Goal: Find specific page/section: Find specific page/section

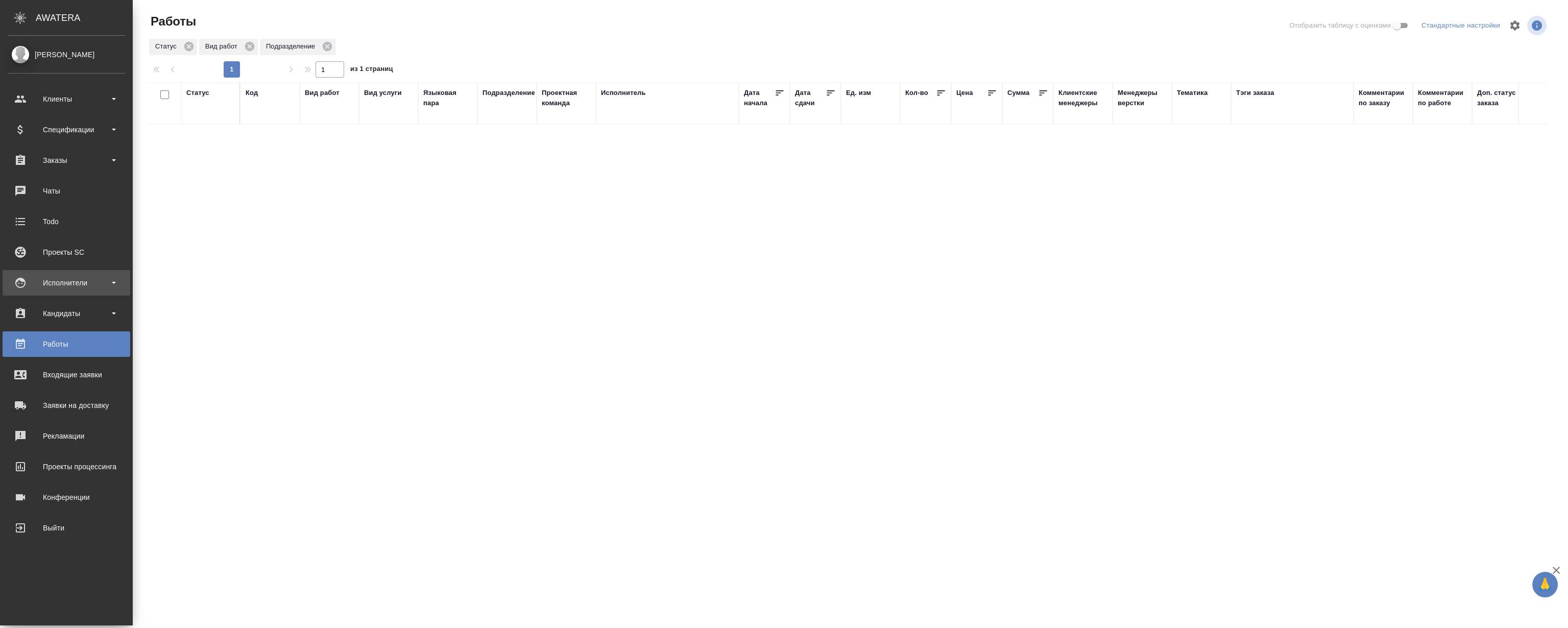
click at [71, 276] on div "Исполнители" at bounding box center [66, 283] width 117 height 15
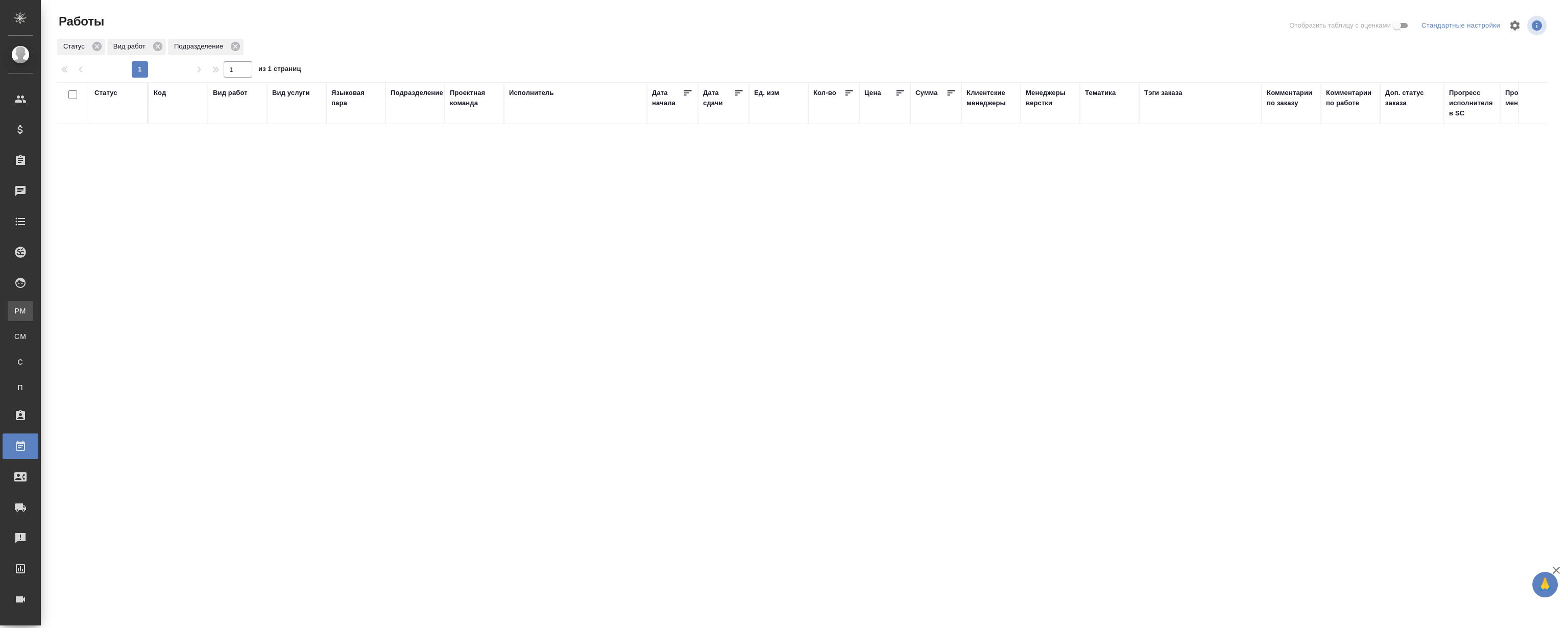
click at [33, 317] on link "PM Для PM/LQA" at bounding box center [20, 311] width 26 height 20
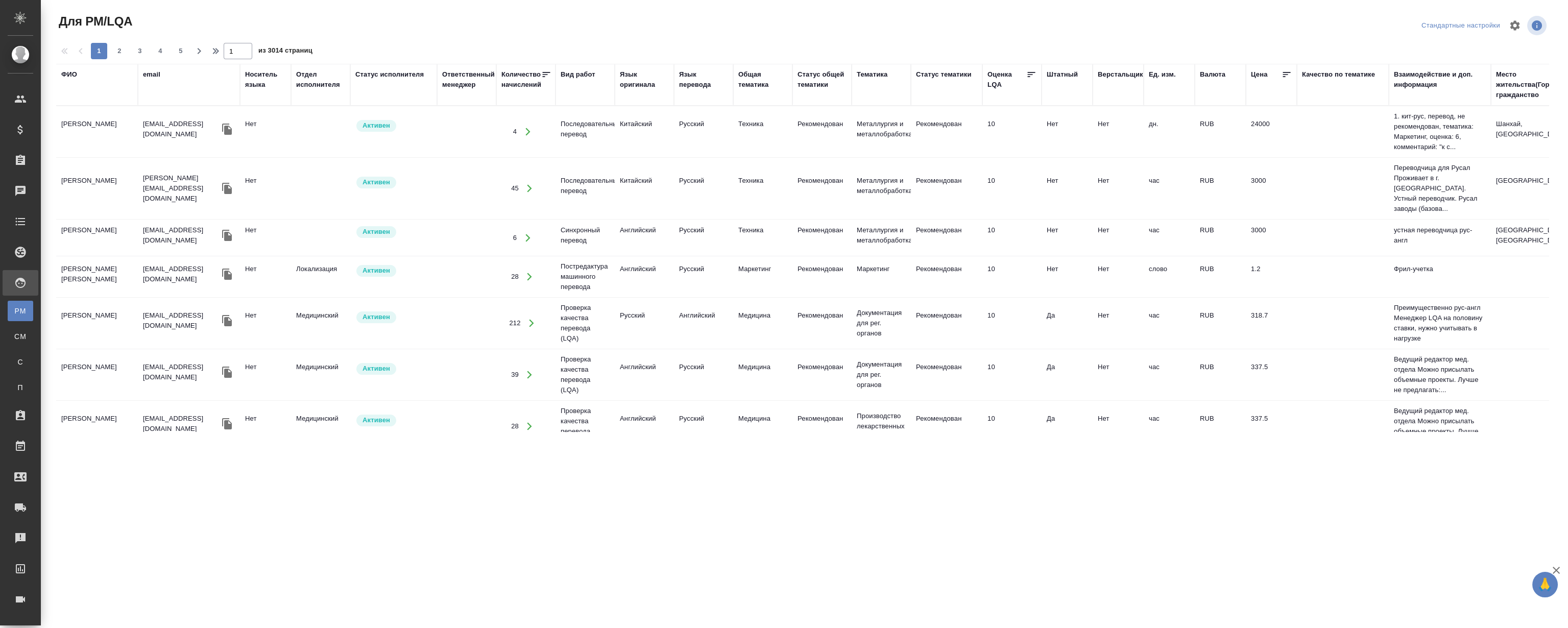
click at [71, 72] on div "ФИО" at bounding box center [69, 74] width 16 height 10
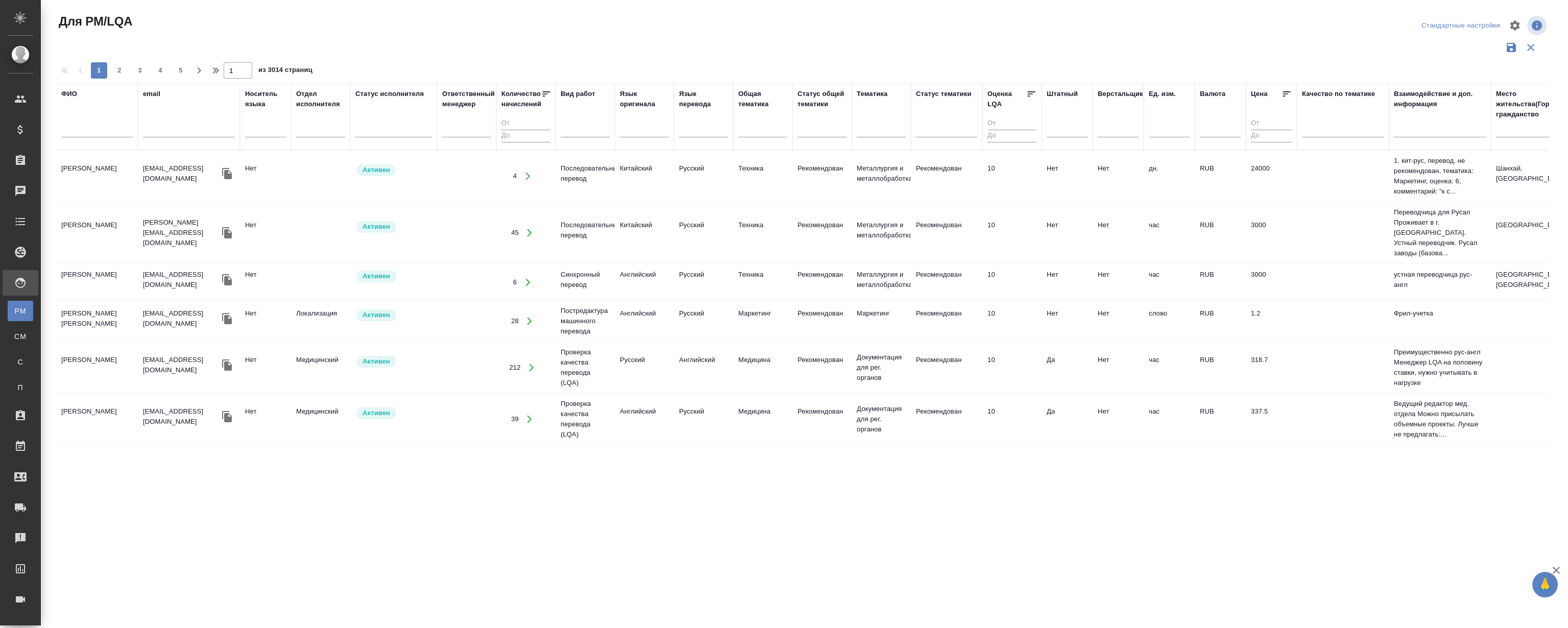
click at [90, 131] on input "text" at bounding box center [97, 131] width 72 height 13
click at [708, 127] on div at bounding box center [704, 127] width 49 height 15
type input "y"
type input "неме"
click at [737, 156] on div "Немецкий" at bounding box center [756, 160] width 154 height 18
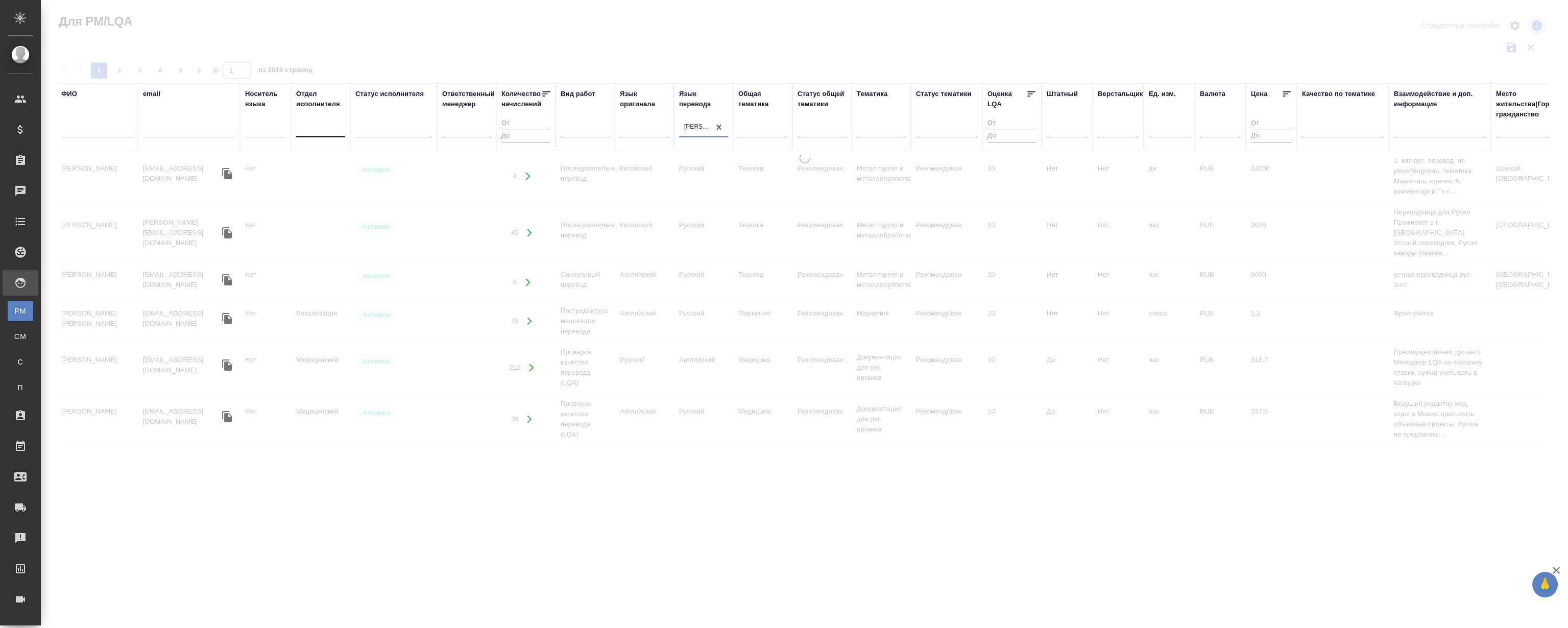
click at [319, 133] on div at bounding box center [320, 127] width 49 height 15
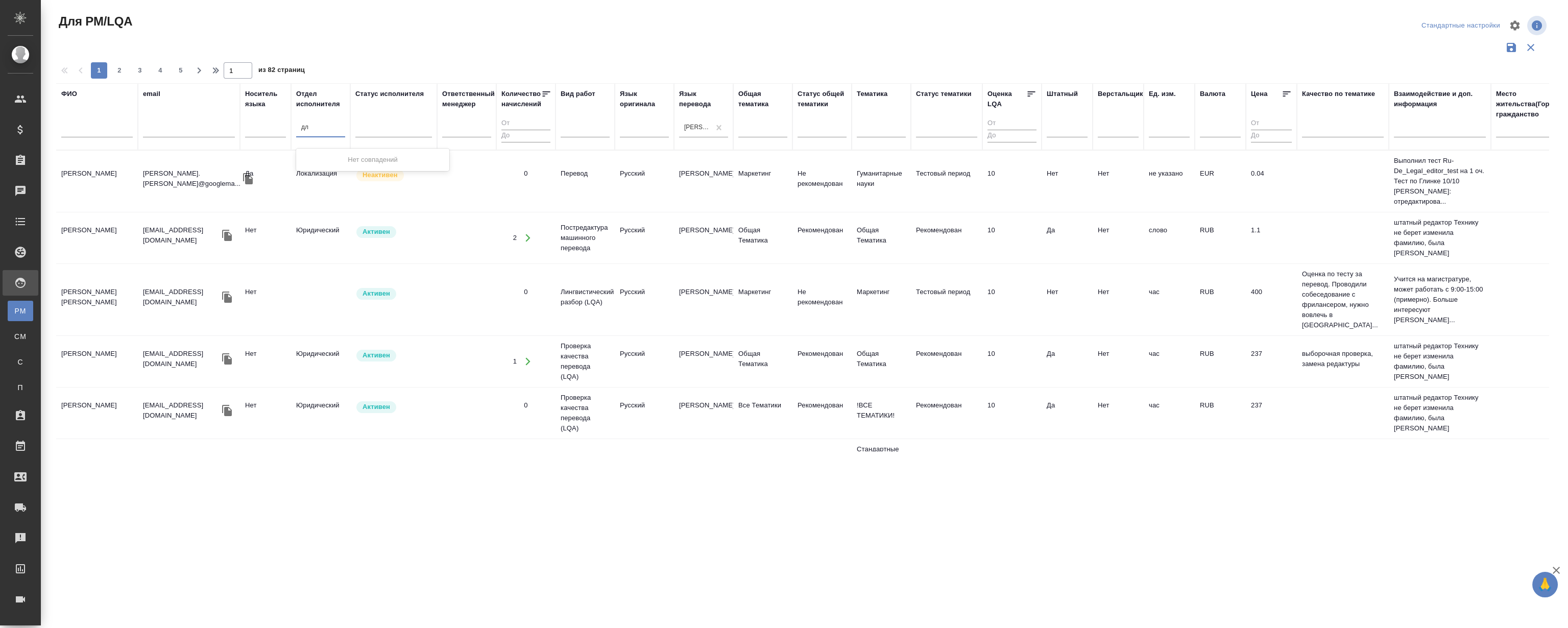
type input "д"
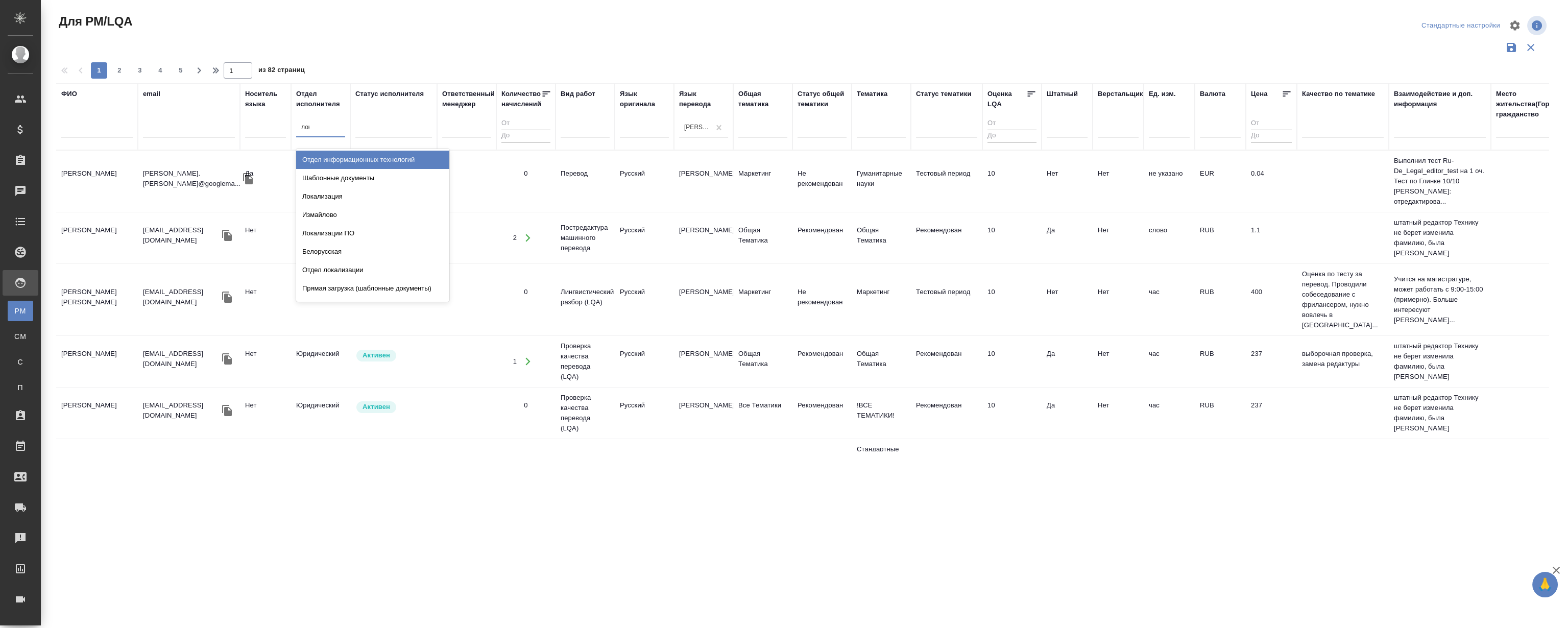
type input "лока"
click at [349, 156] on div "Локализация" at bounding box center [372, 160] width 154 height 18
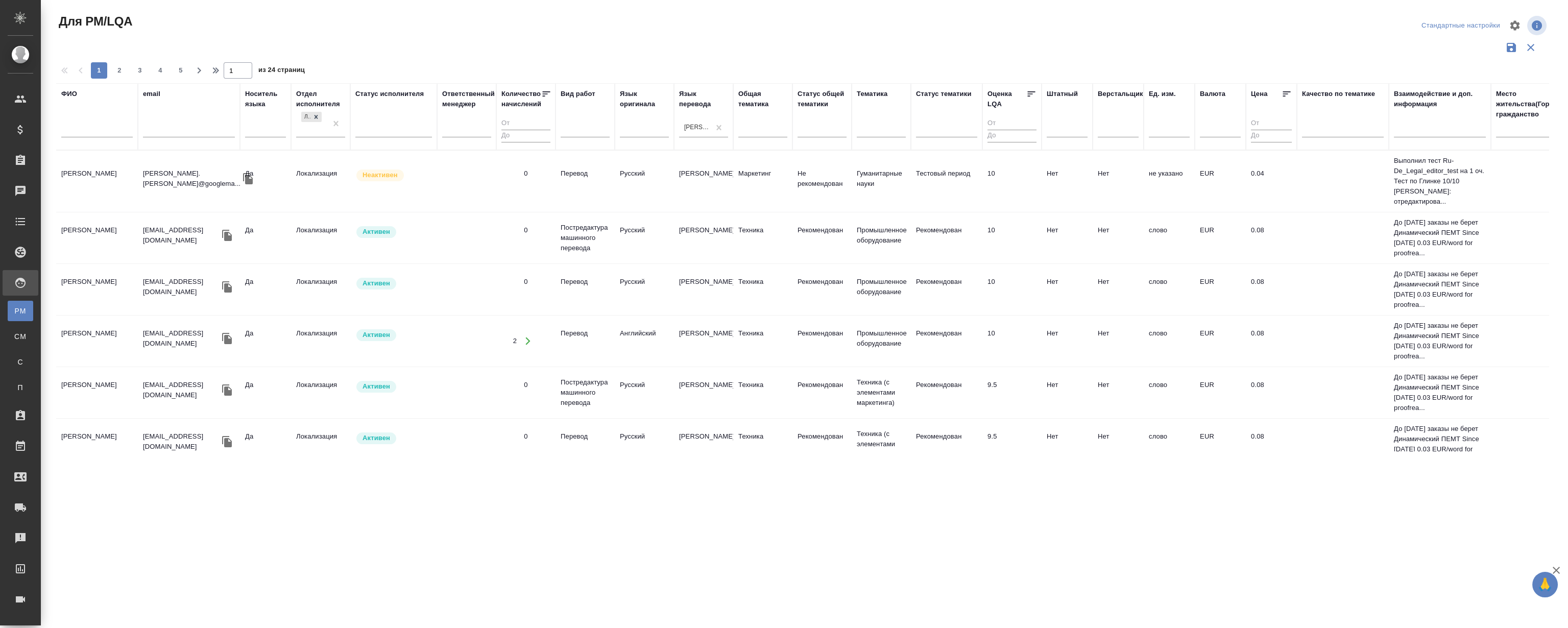
click at [477, 40] on div at bounding box center [802, 47] width 1493 height 19
click at [477, 40] on div at bounding box center [802, 47] width 1493 height 19
click at [91, 175] on td "Menning Jan" at bounding box center [97, 181] width 82 height 35
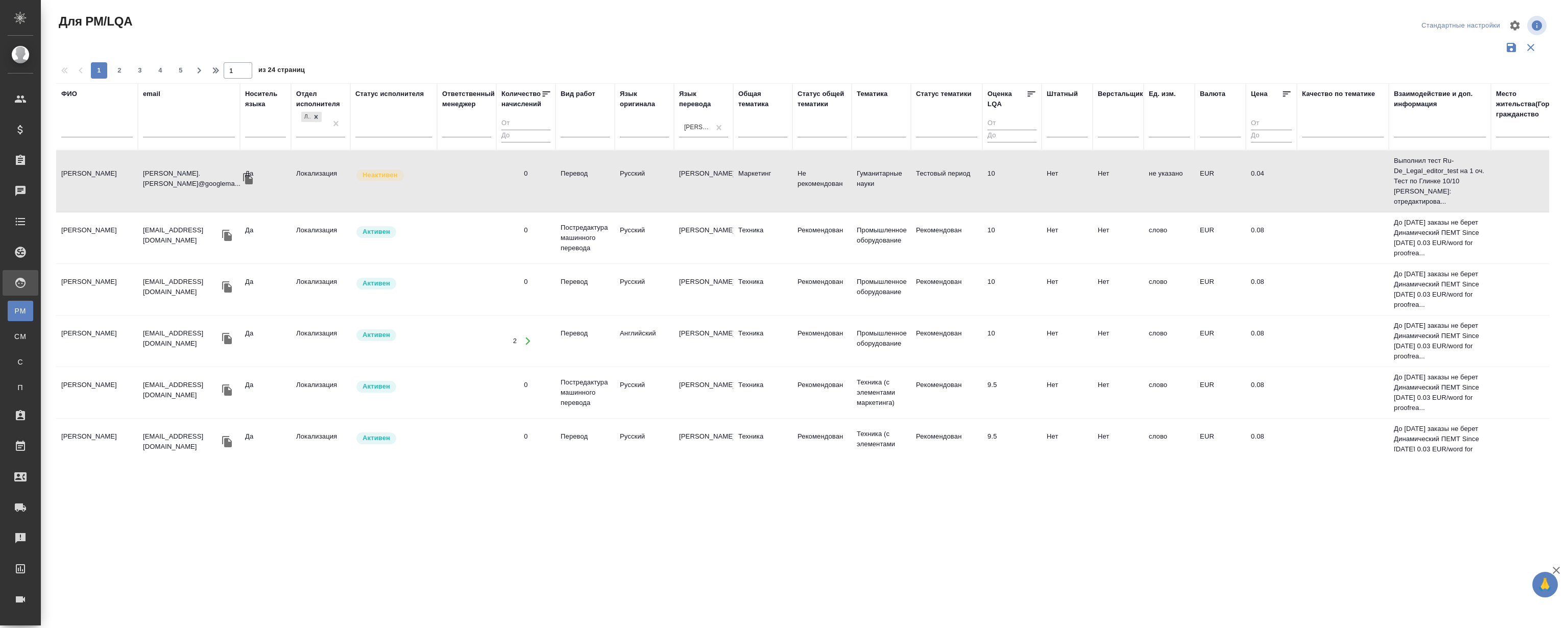
click at [91, 175] on td "Menning Jan" at bounding box center [97, 181] width 82 height 35
click at [545, 93] on icon at bounding box center [546, 94] width 10 height 10
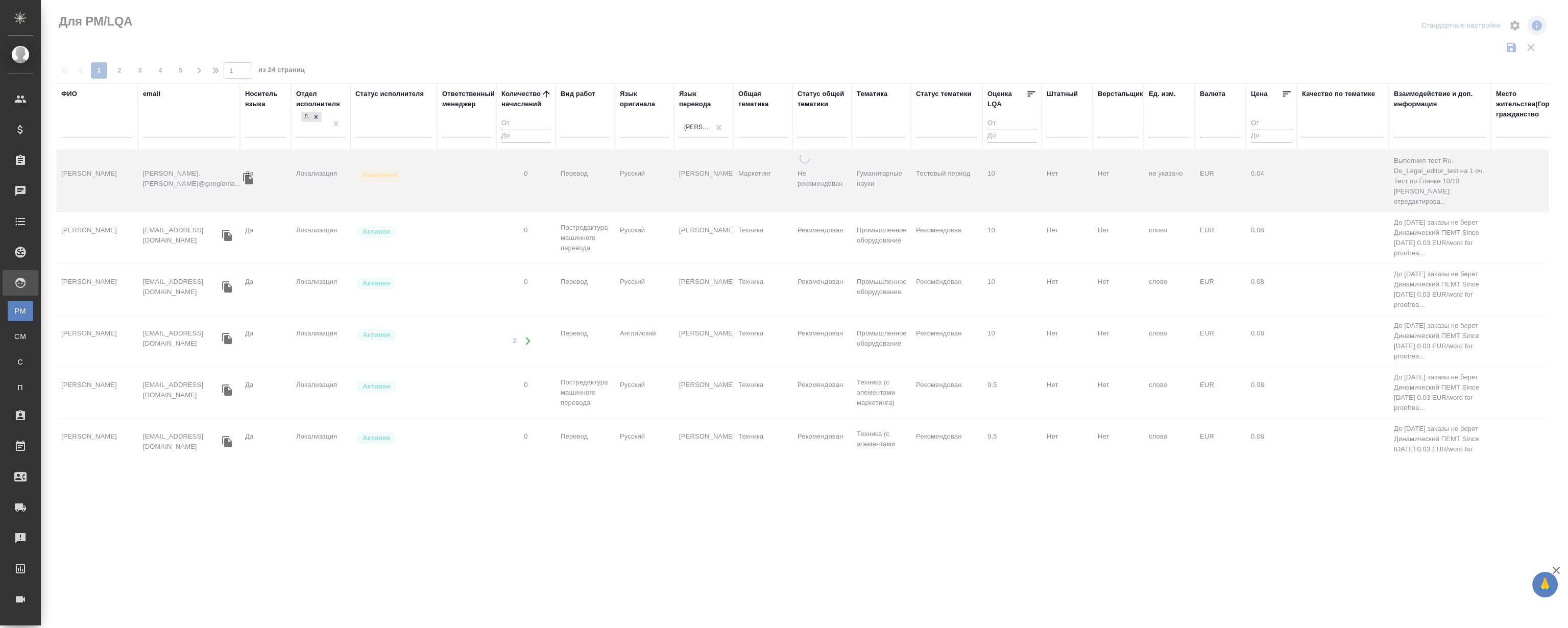
click at [545, 93] on icon at bounding box center [546, 94] width 10 height 10
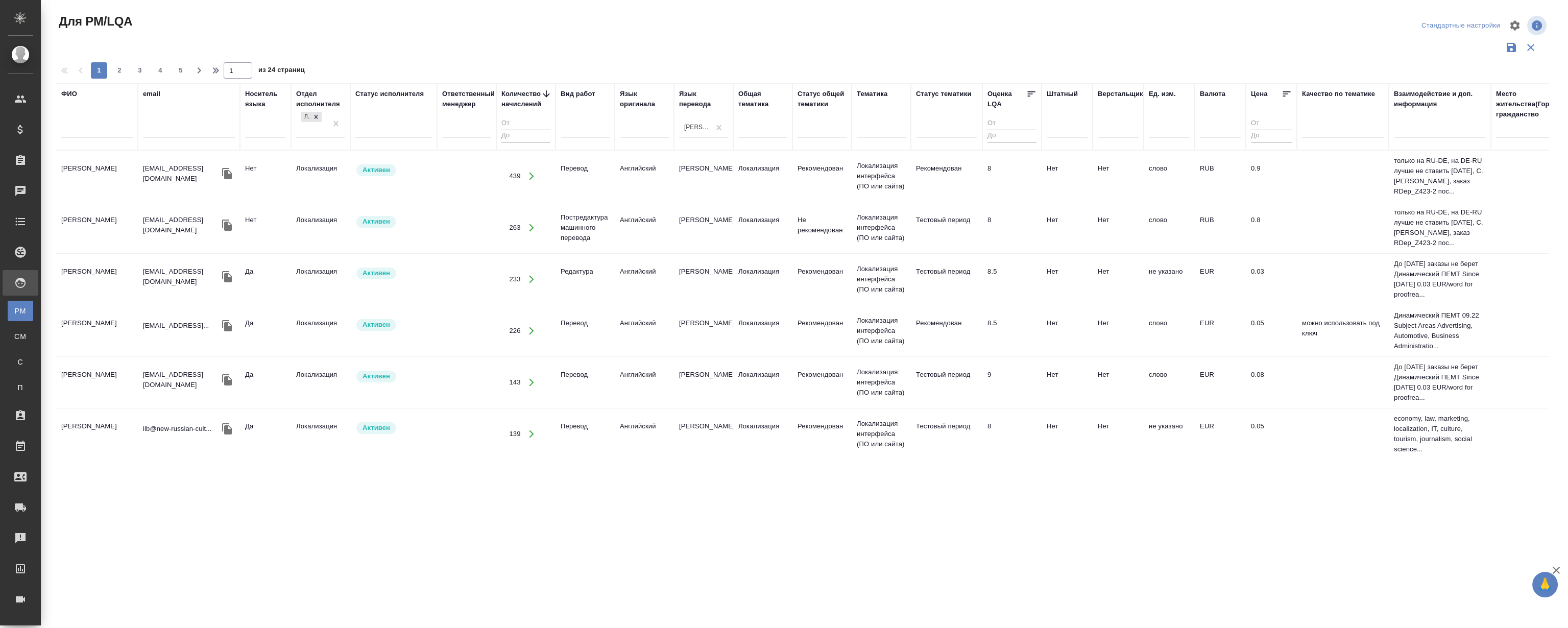
click at [641, 19] on div at bounding box center [807, 25] width 500 height 24
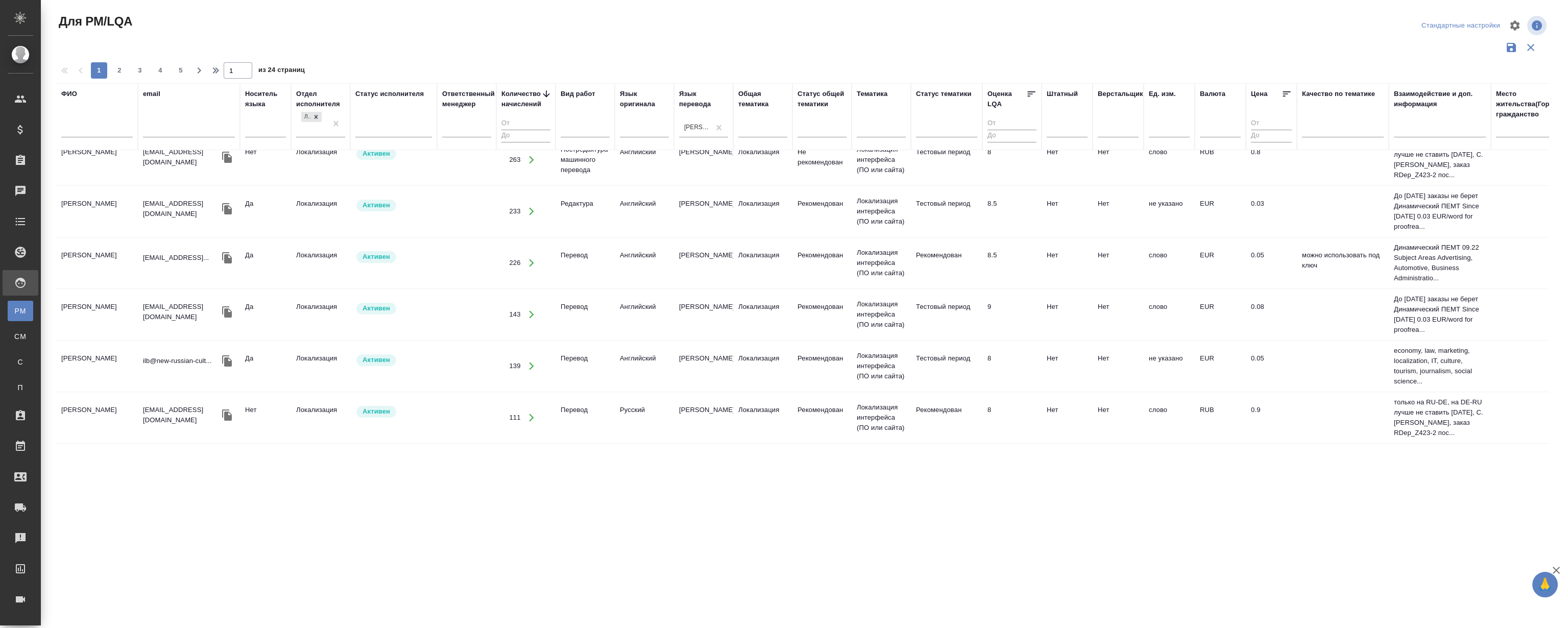
scroll to position [92, 0]
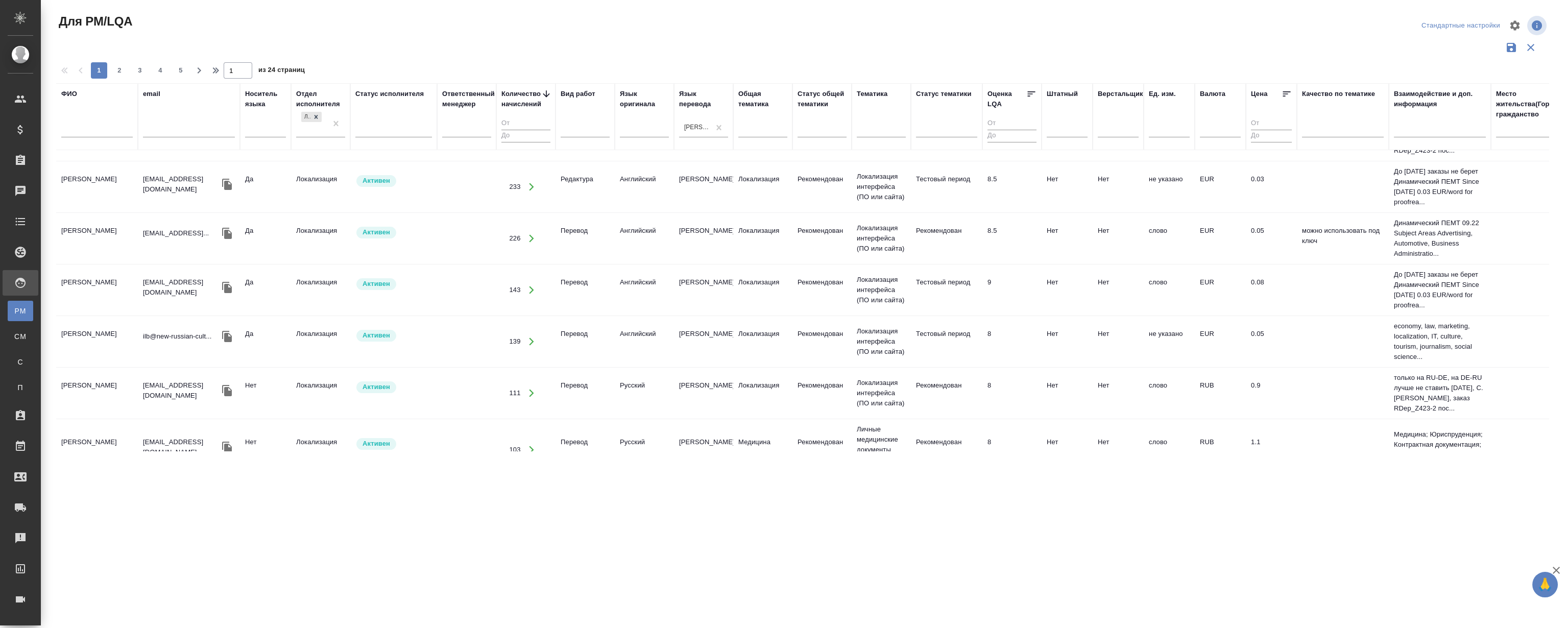
click at [83, 101] on td "Lettner Jurgen" at bounding box center [97, 83] width 82 height 35
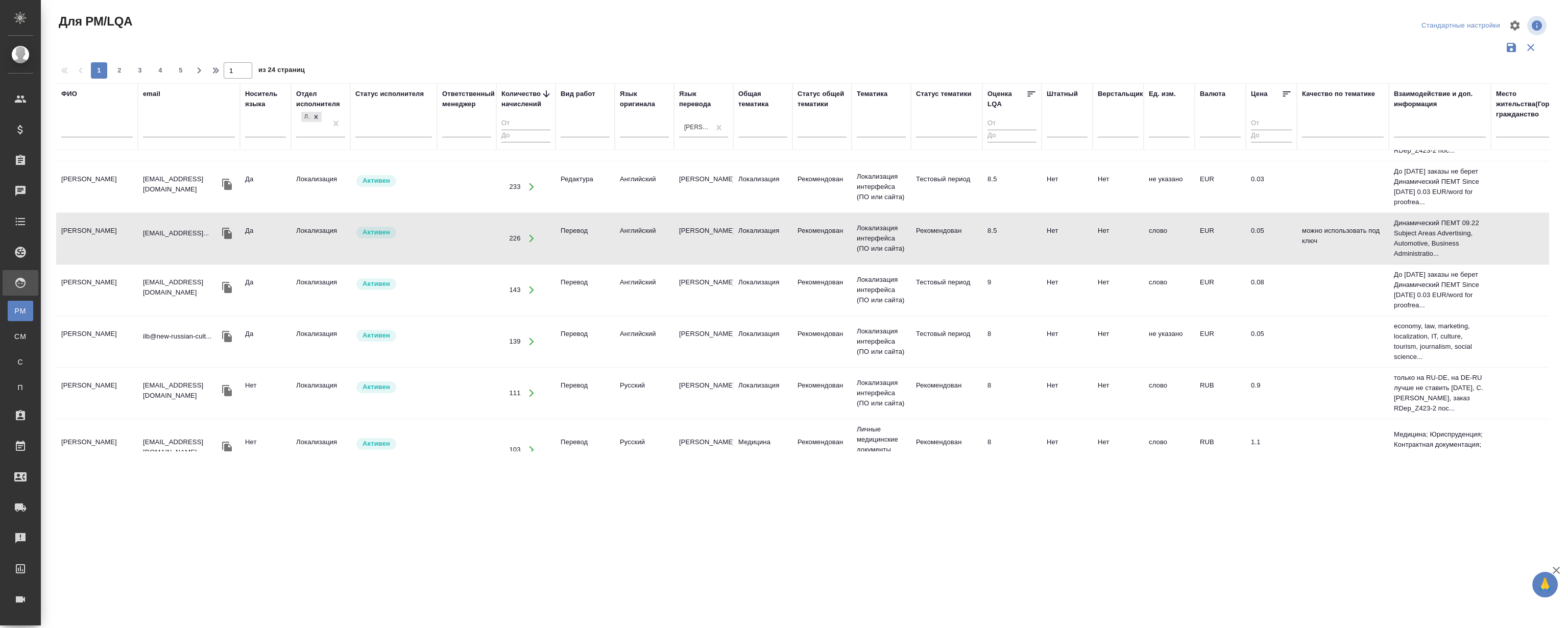
click at [83, 101] on td "Lettner Jurgen" at bounding box center [97, 83] width 82 height 35
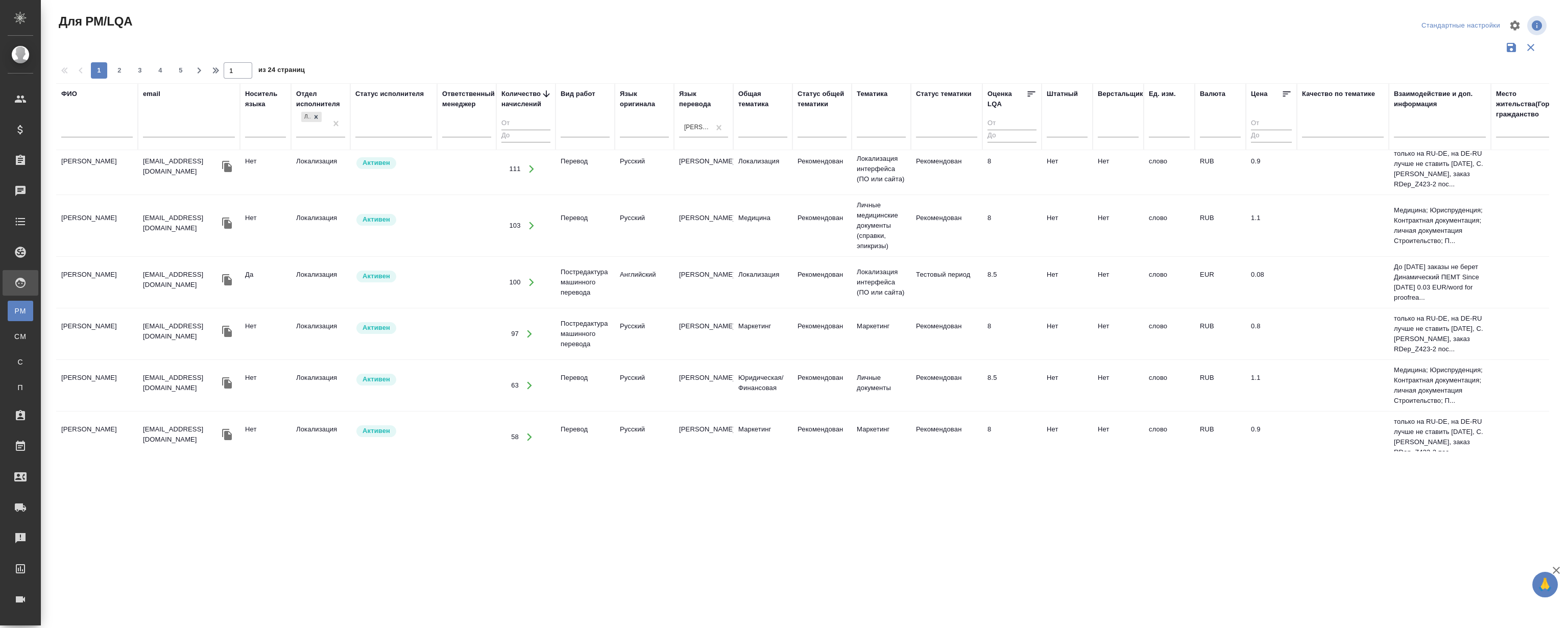
scroll to position [324, 0]
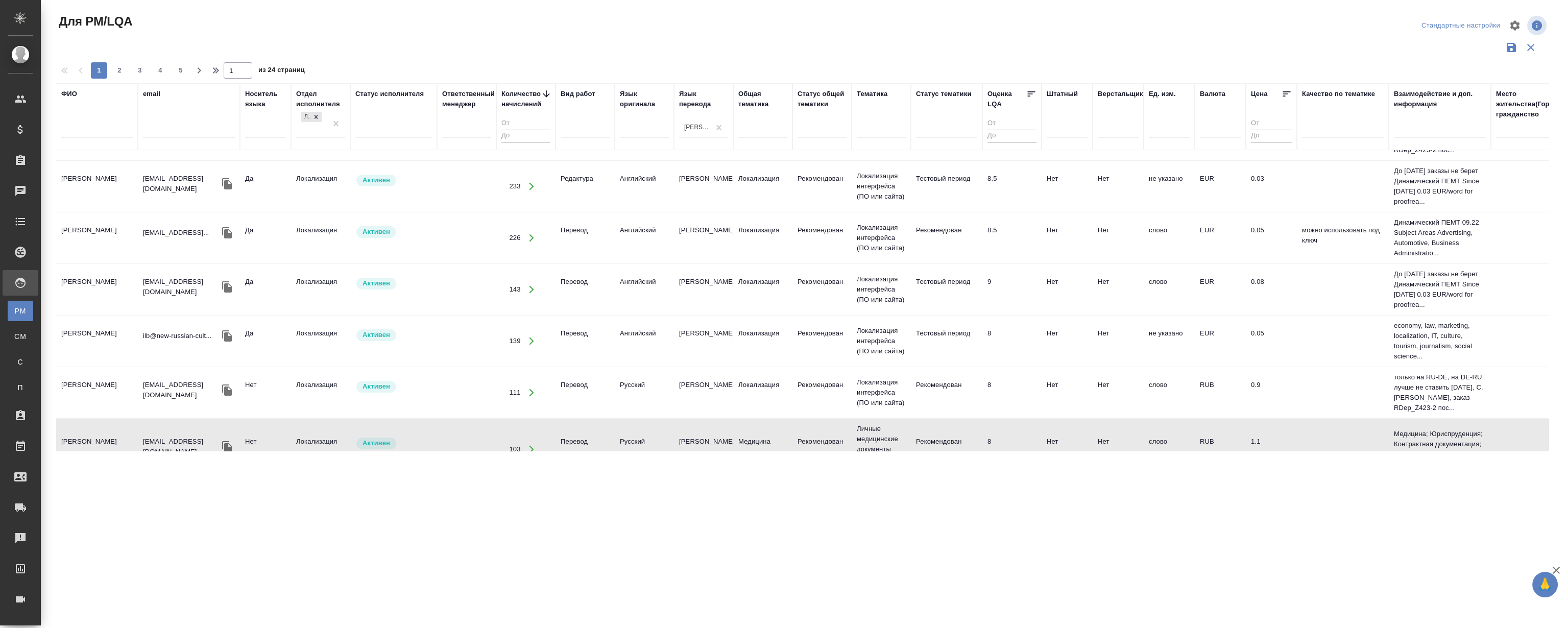
scroll to position [92, 0]
click at [94, 101] on td "Richter Frank" at bounding box center [97, 83] width 82 height 35
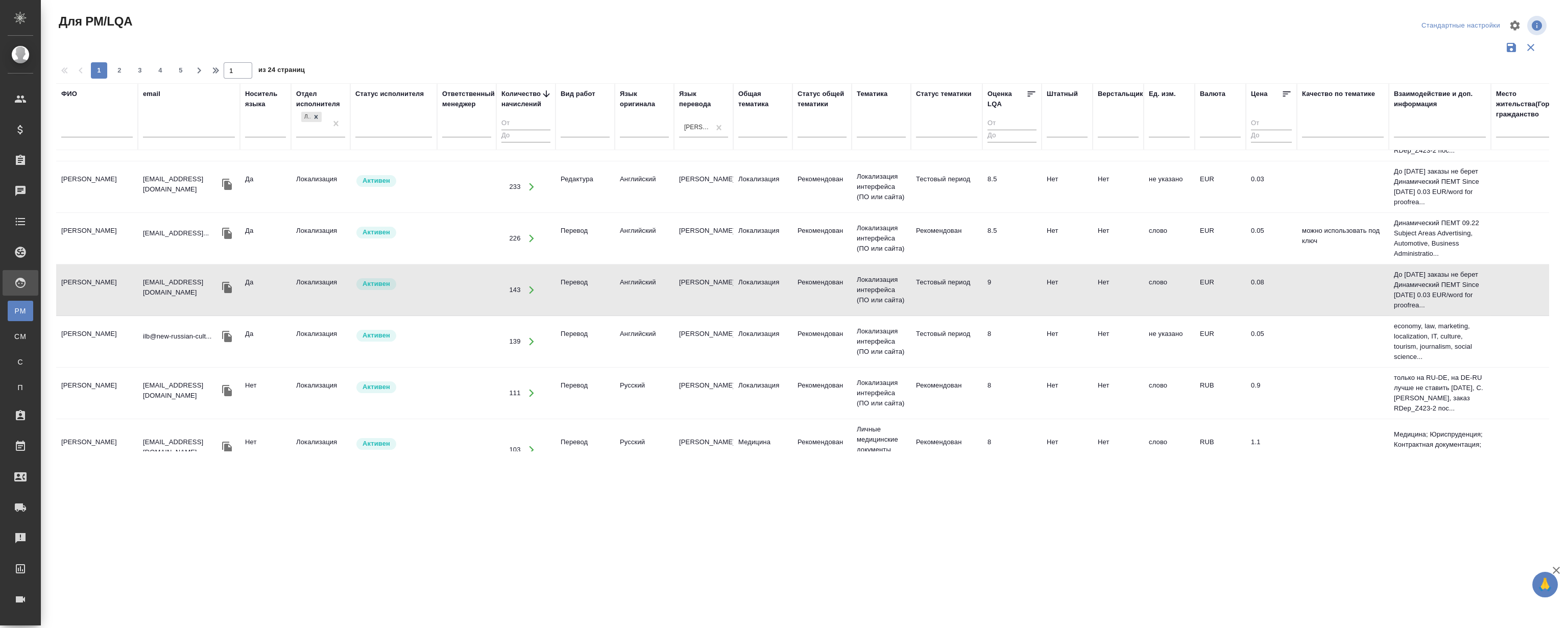
click at [94, 101] on td "Richter Frank" at bounding box center [97, 83] width 82 height 35
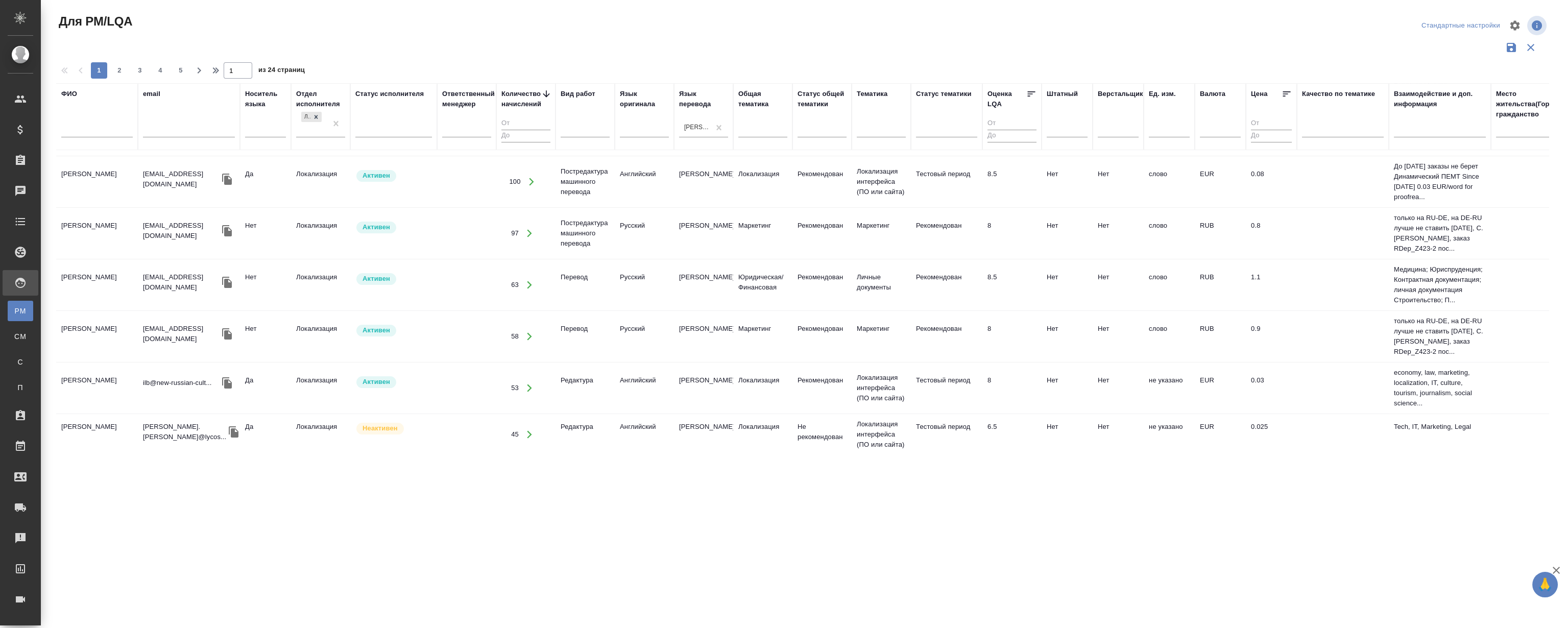
scroll to position [556, 0]
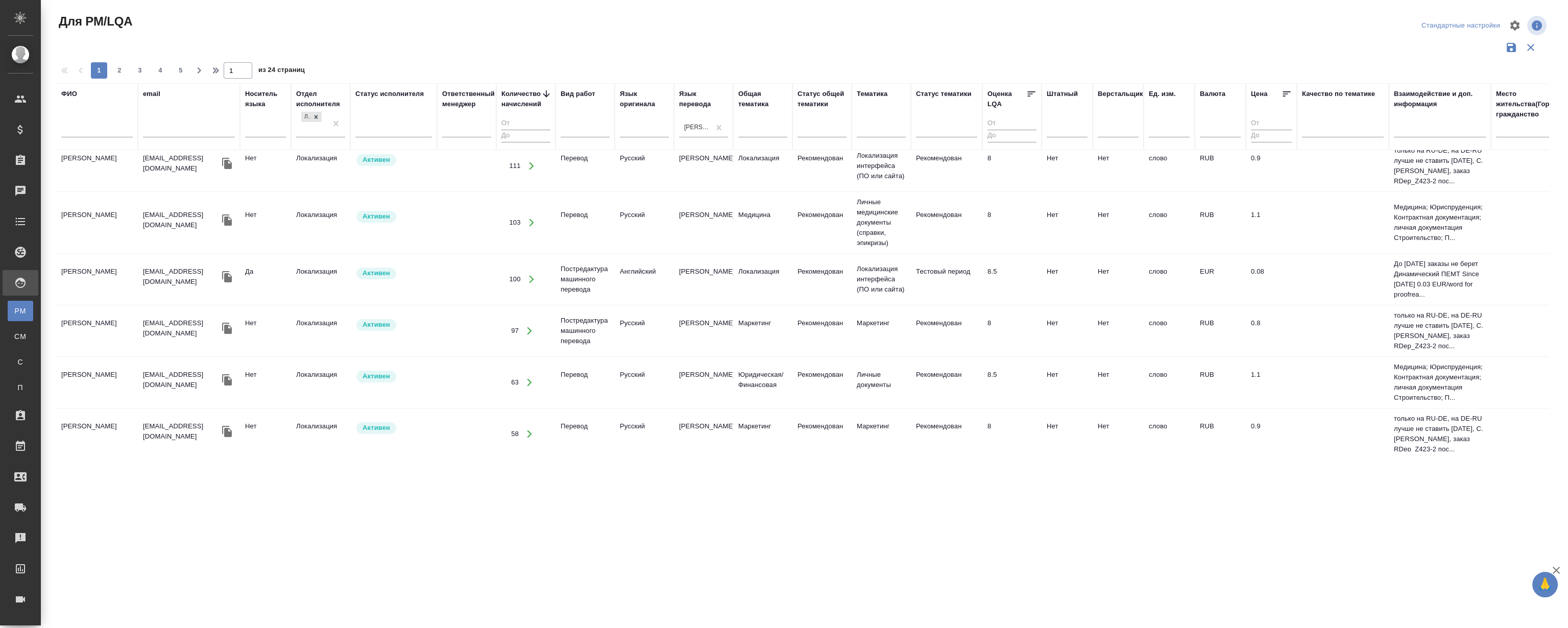
scroll to position [464, 0]
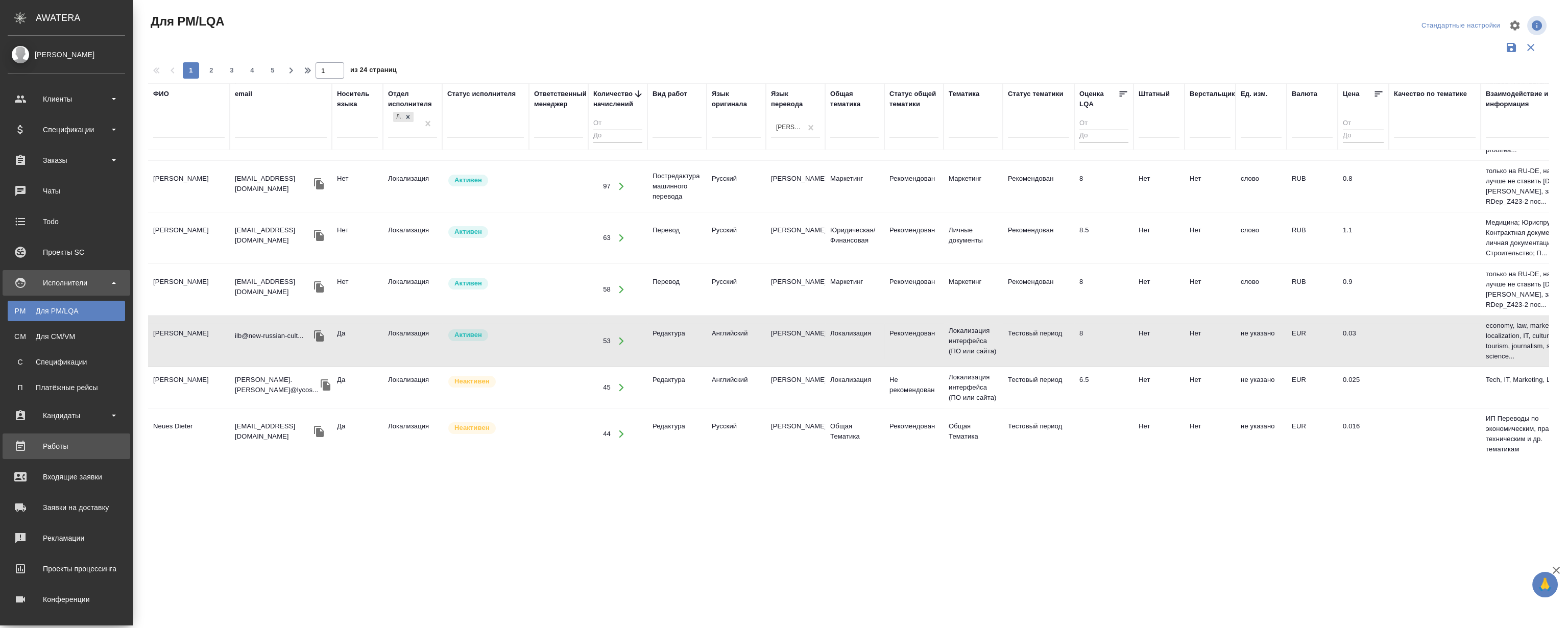
click at [51, 456] on link "Работы" at bounding box center [67, 446] width 128 height 26
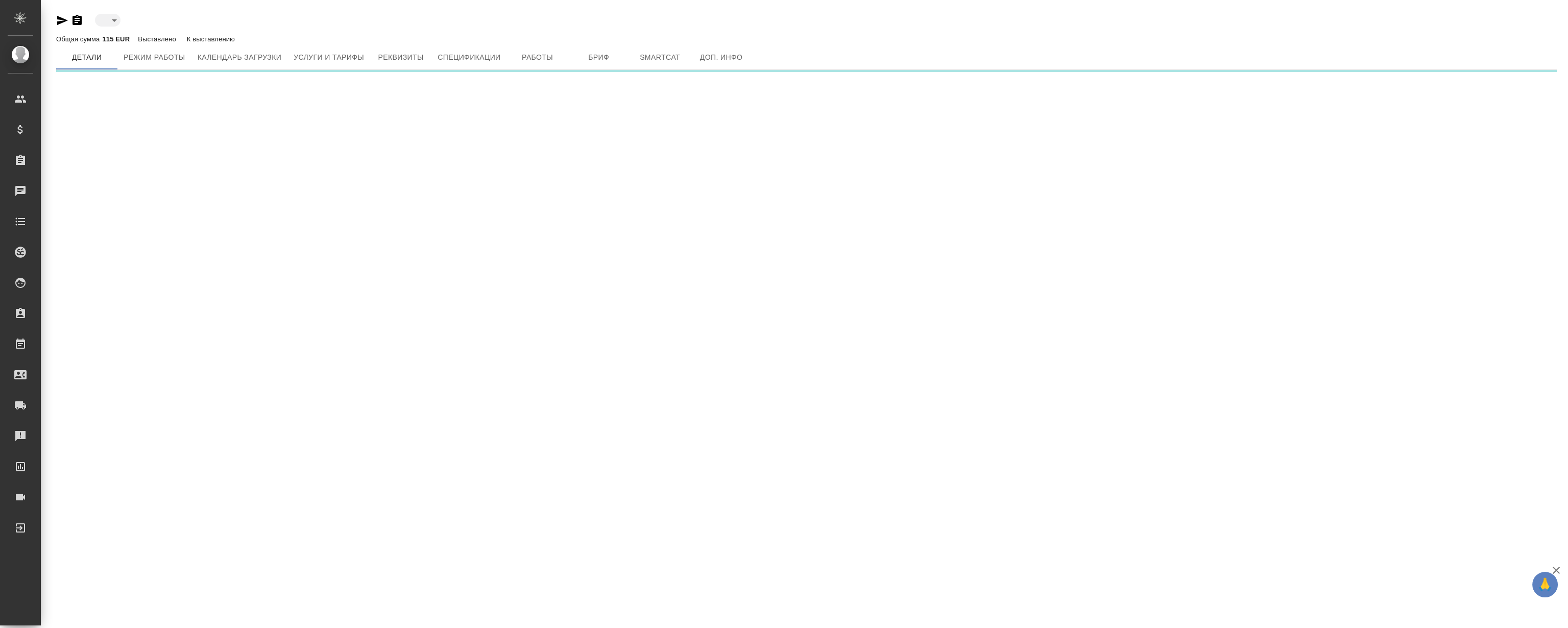
type input "inactive"
type input "active"
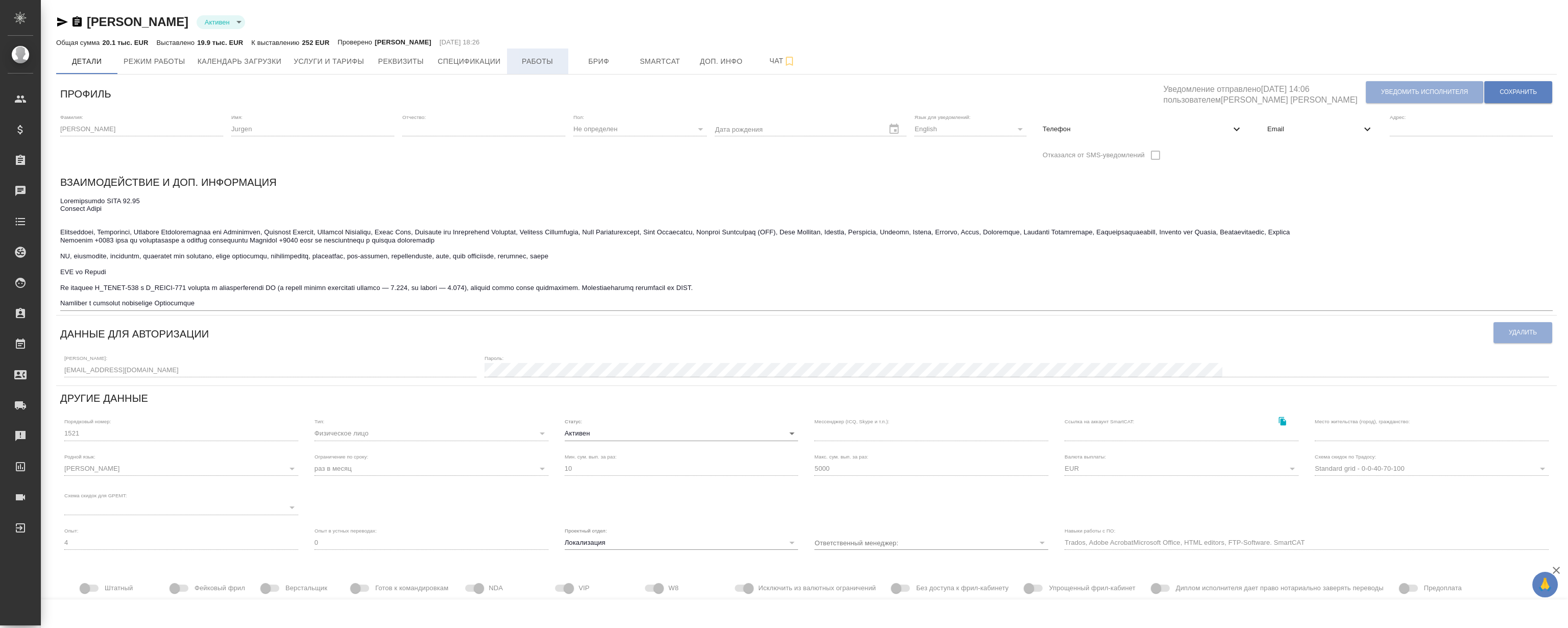
click at [528, 56] on span "Работы" at bounding box center [538, 61] width 49 height 13
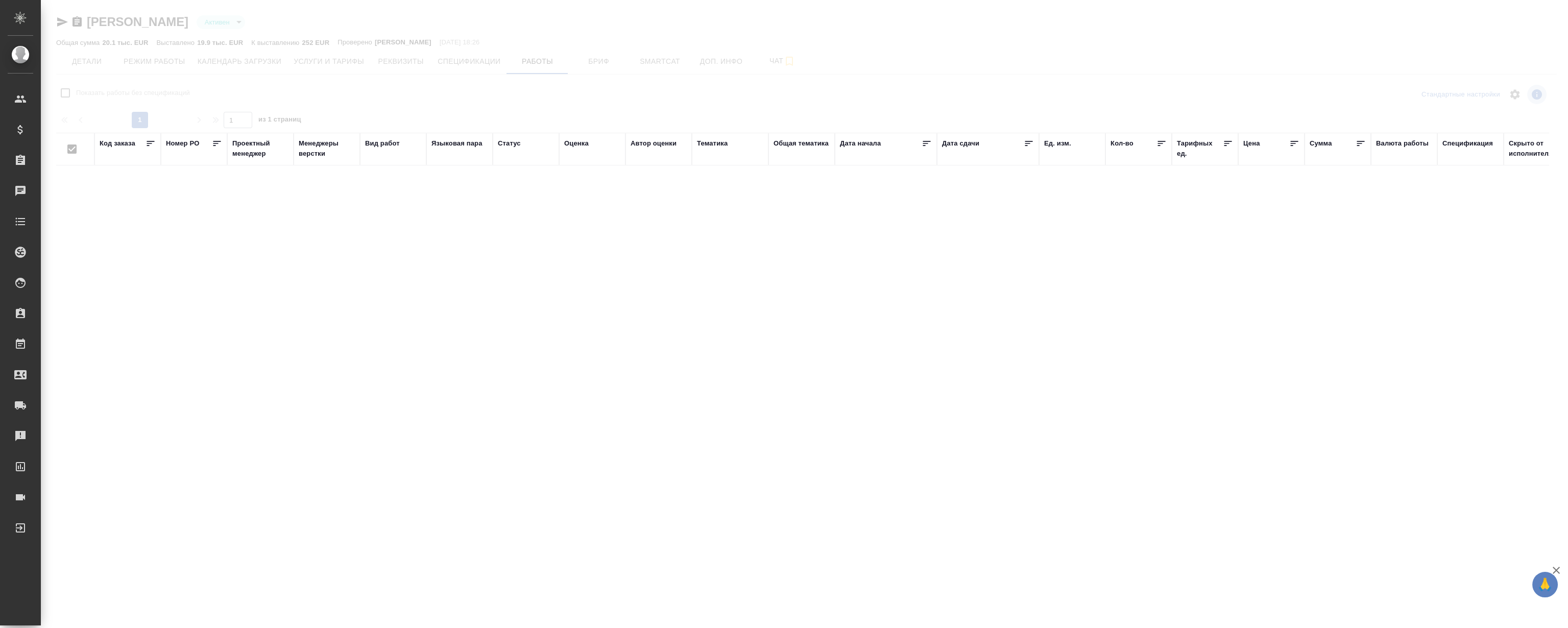
checkbox input "false"
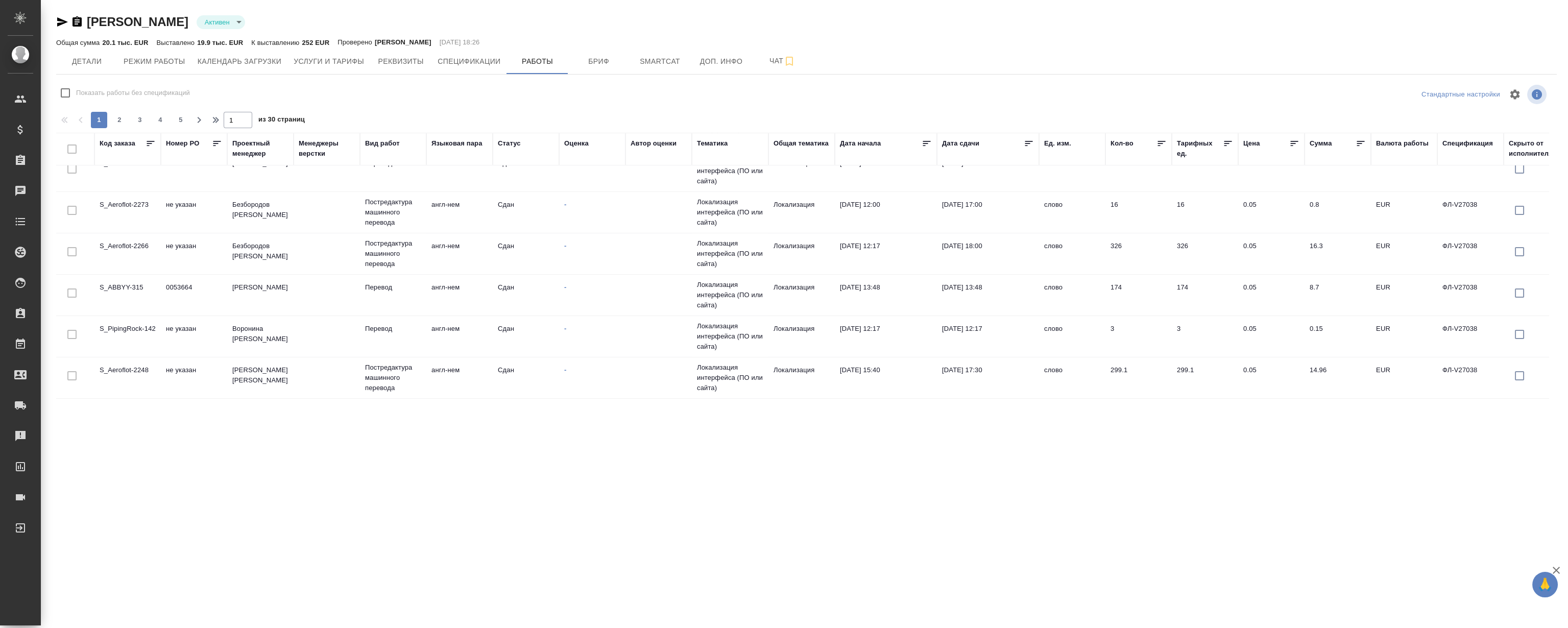
scroll to position [807, 0]
click at [63, 23] on icon "button" at bounding box center [62, 22] width 10 height 9
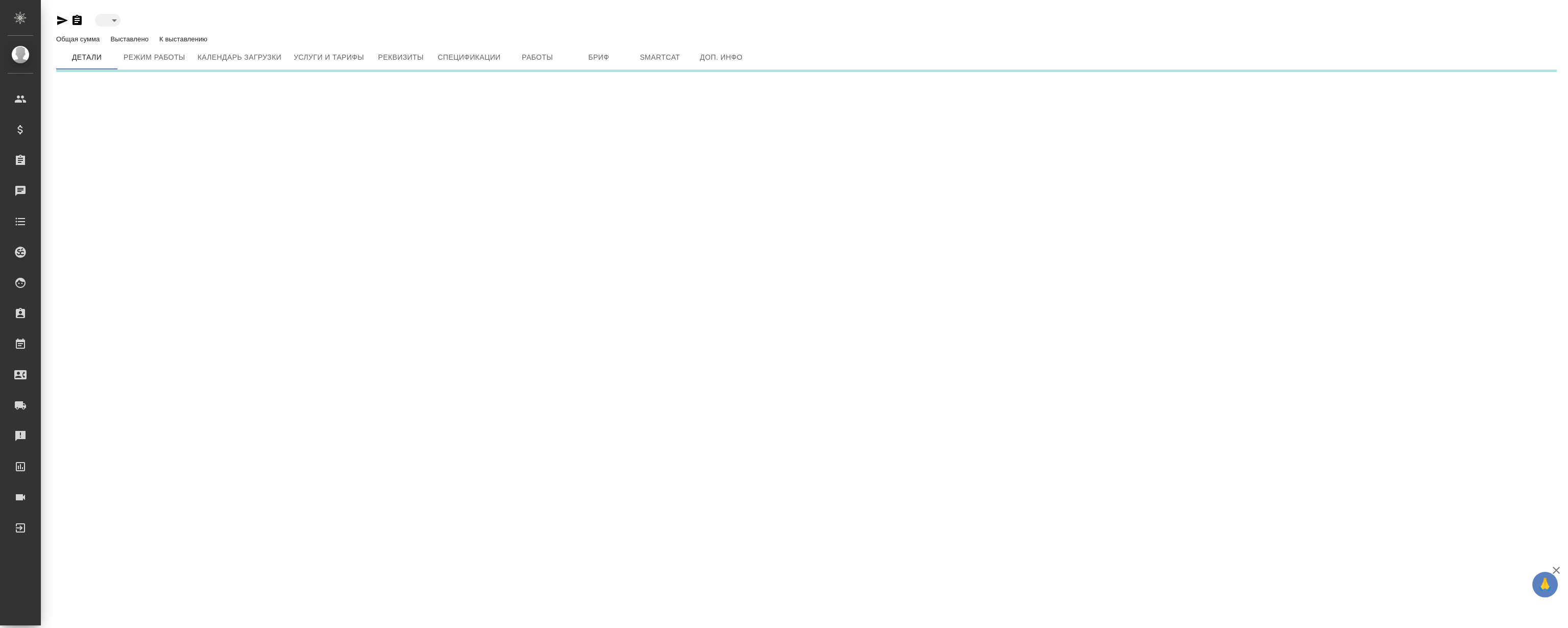
type input "active"
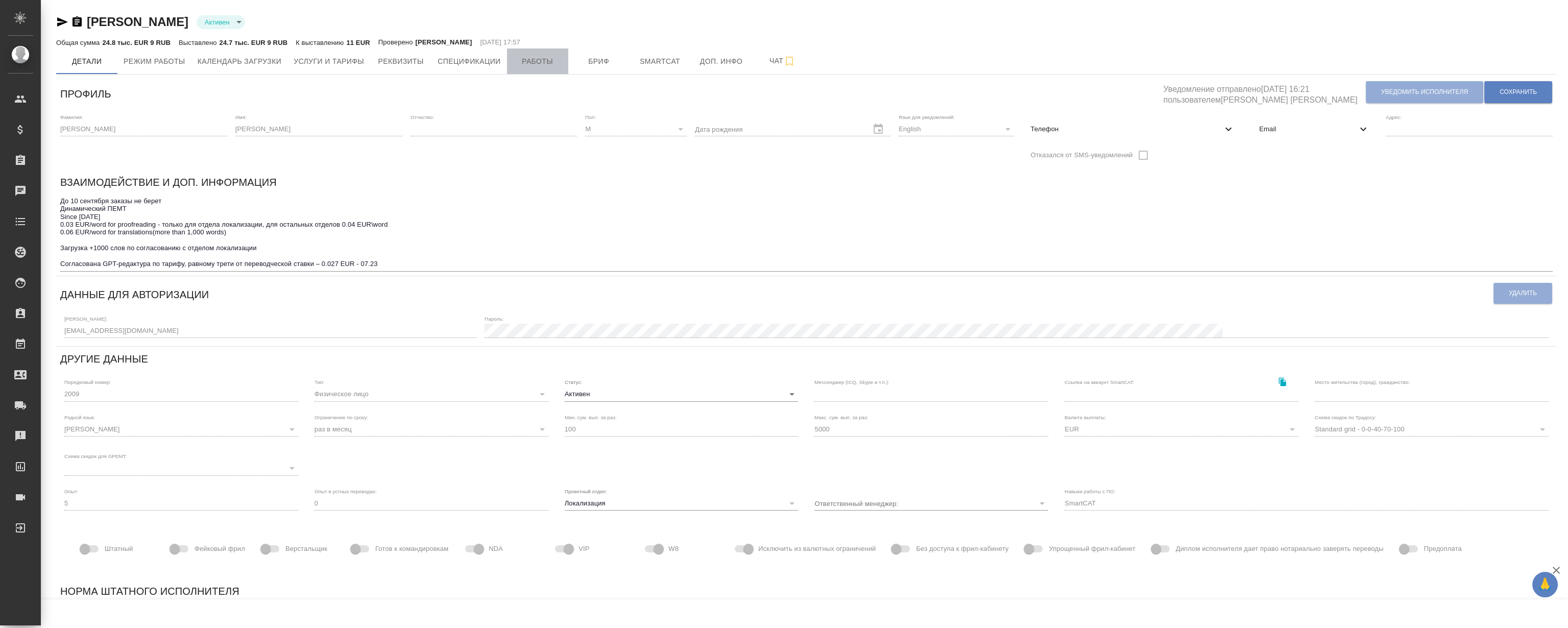
click at [531, 60] on span "Работы" at bounding box center [538, 61] width 49 height 13
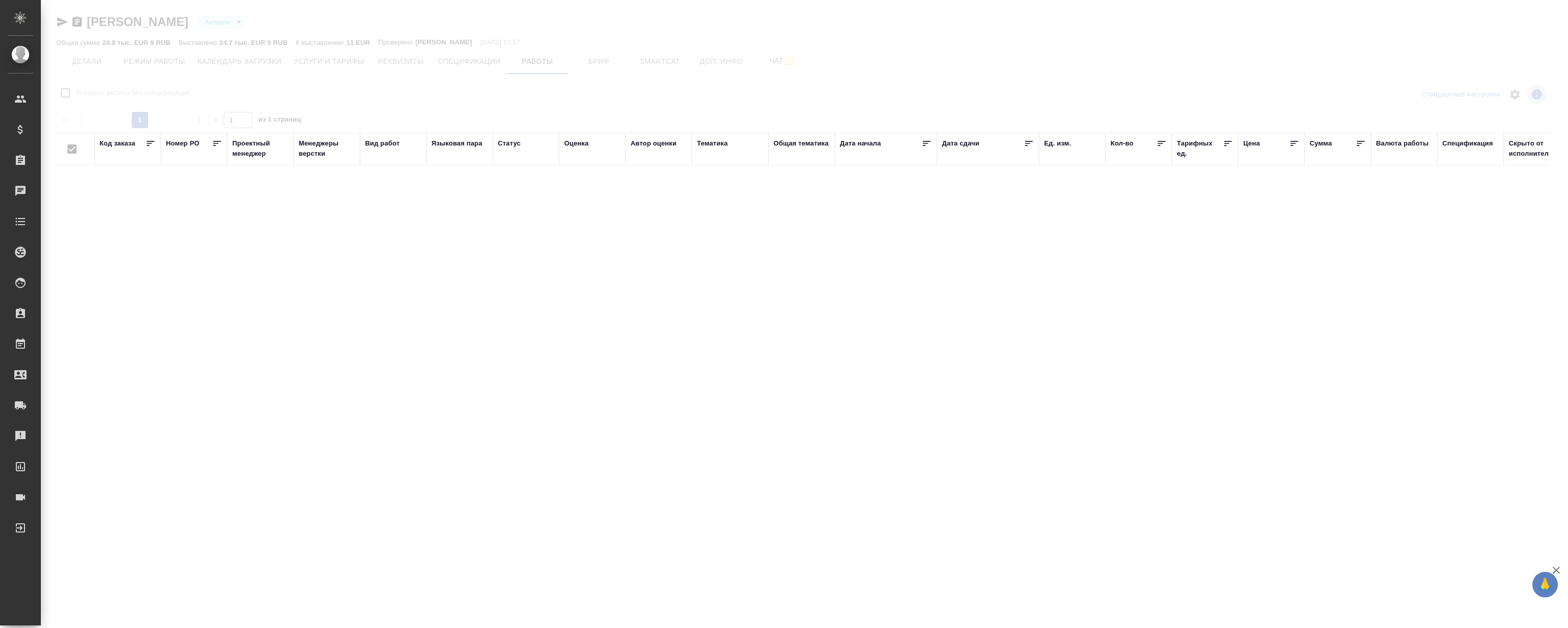
checkbox input "false"
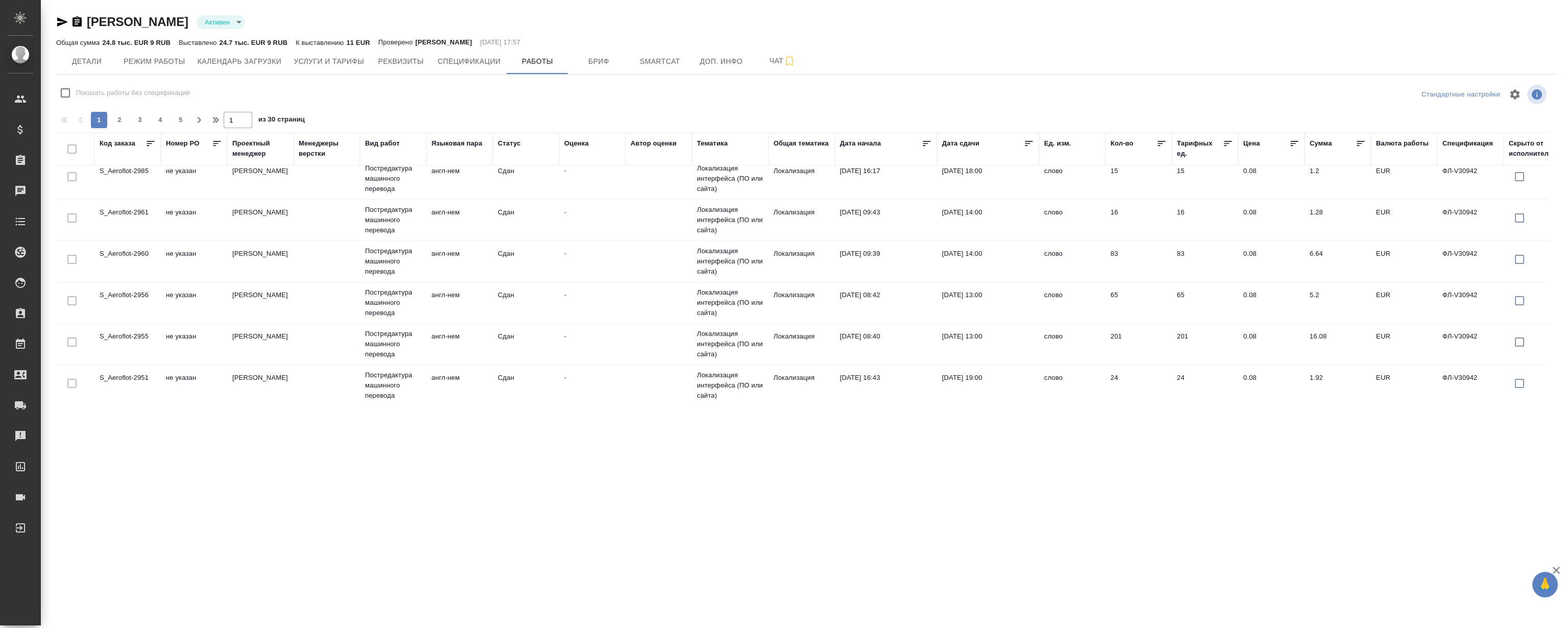
scroll to position [232, 0]
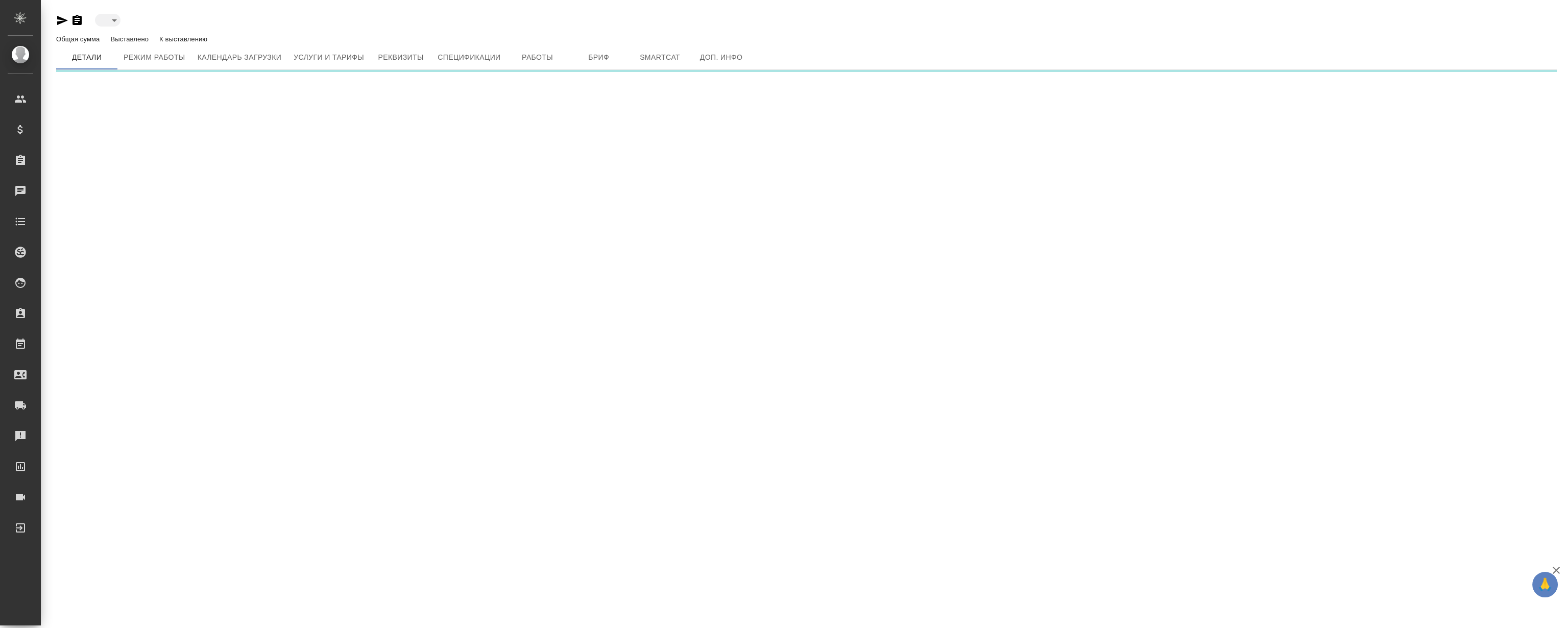
type input "inactive"
type input "active"
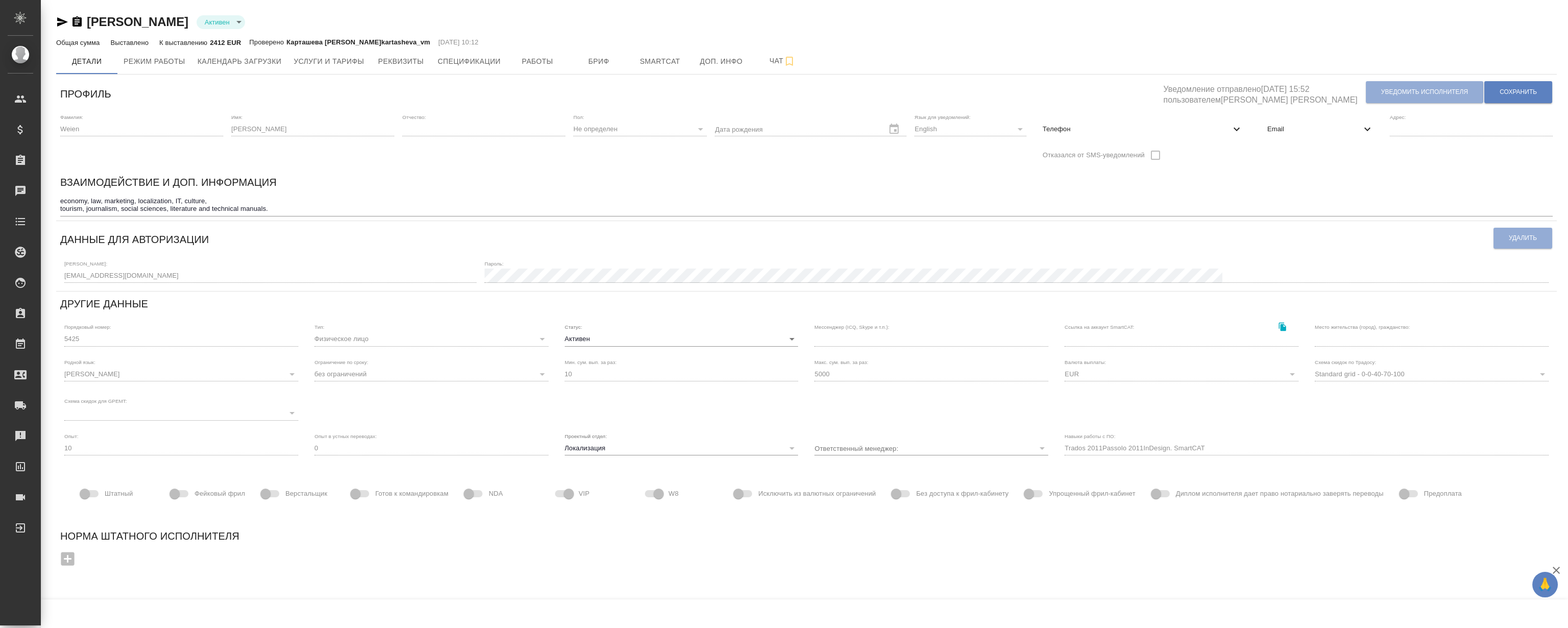
type input "Trados 2011Passolo 2011InDesign. SmartCAT"
click at [528, 59] on span "Работы" at bounding box center [538, 61] width 49 height 13
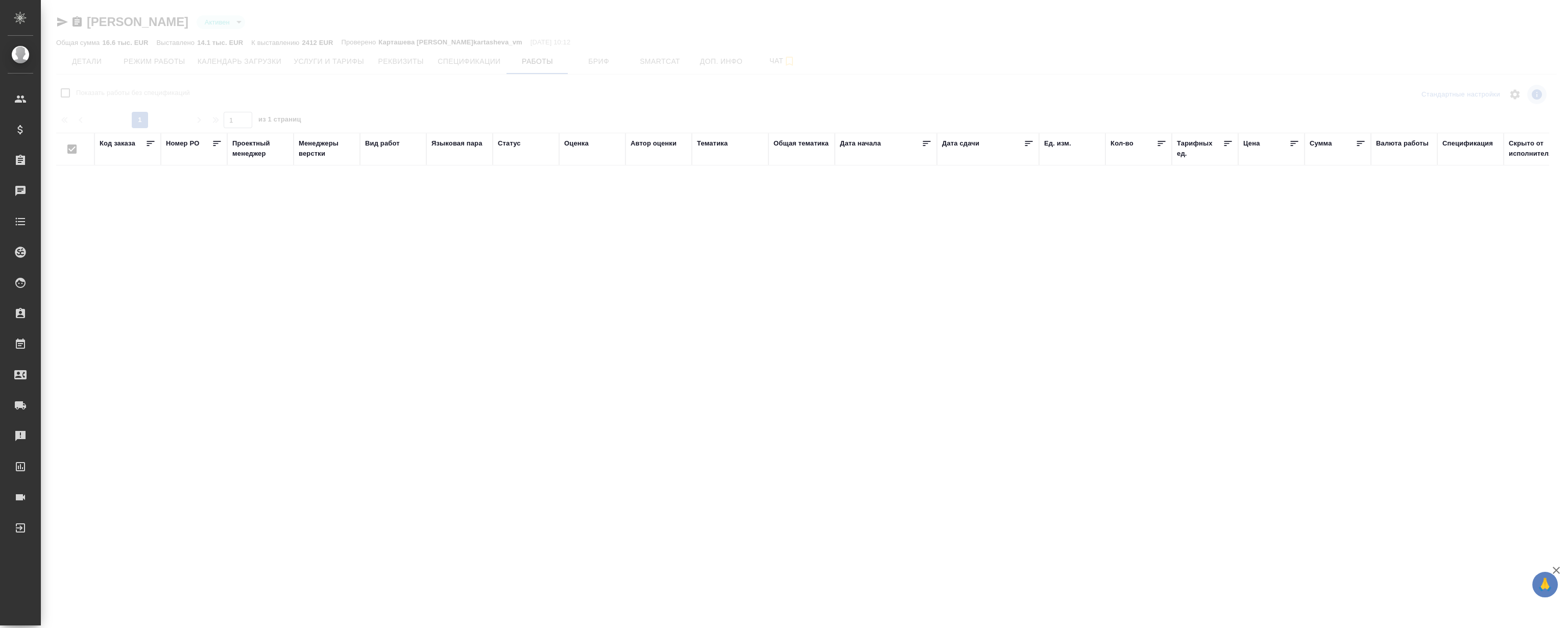
checkbox input "false"
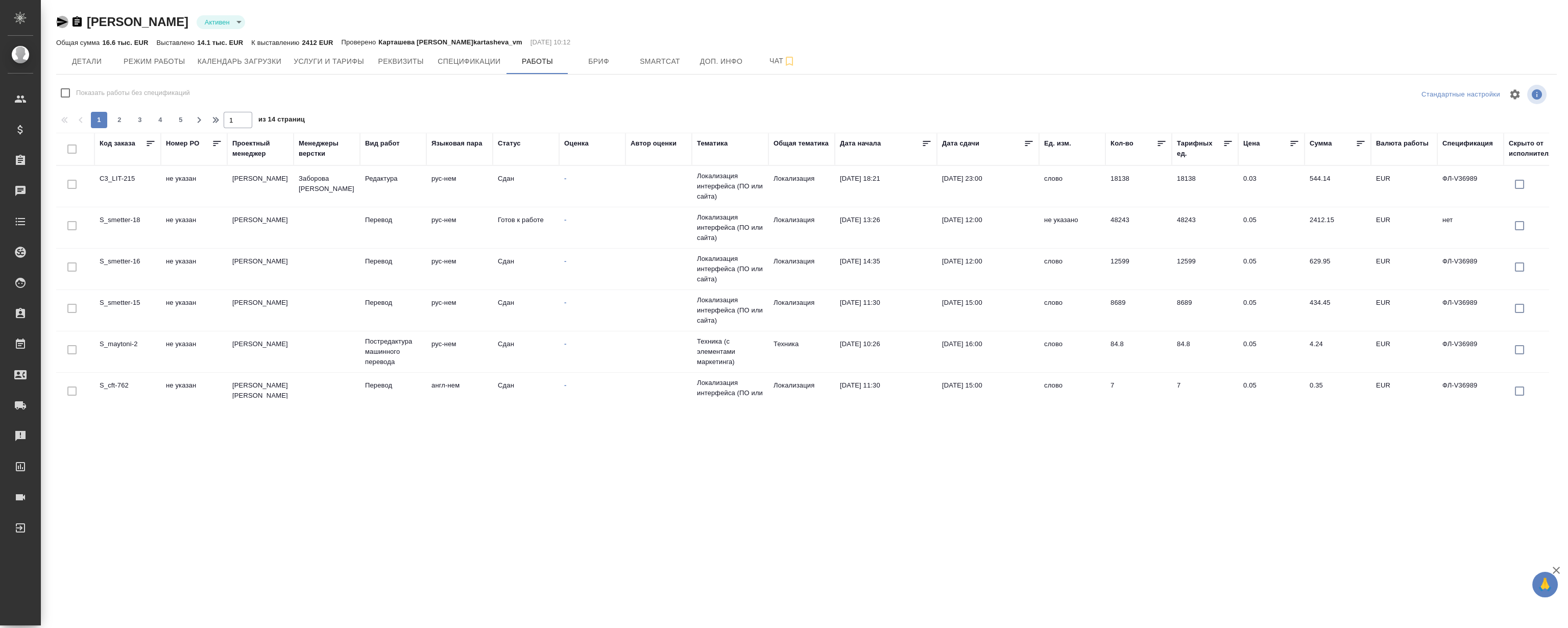
click at [58, 19] on icon "button" at bounding box center [62, 22] width 10 height 9
